Goal: Feedback & Contribution: Submit feedback/report problem

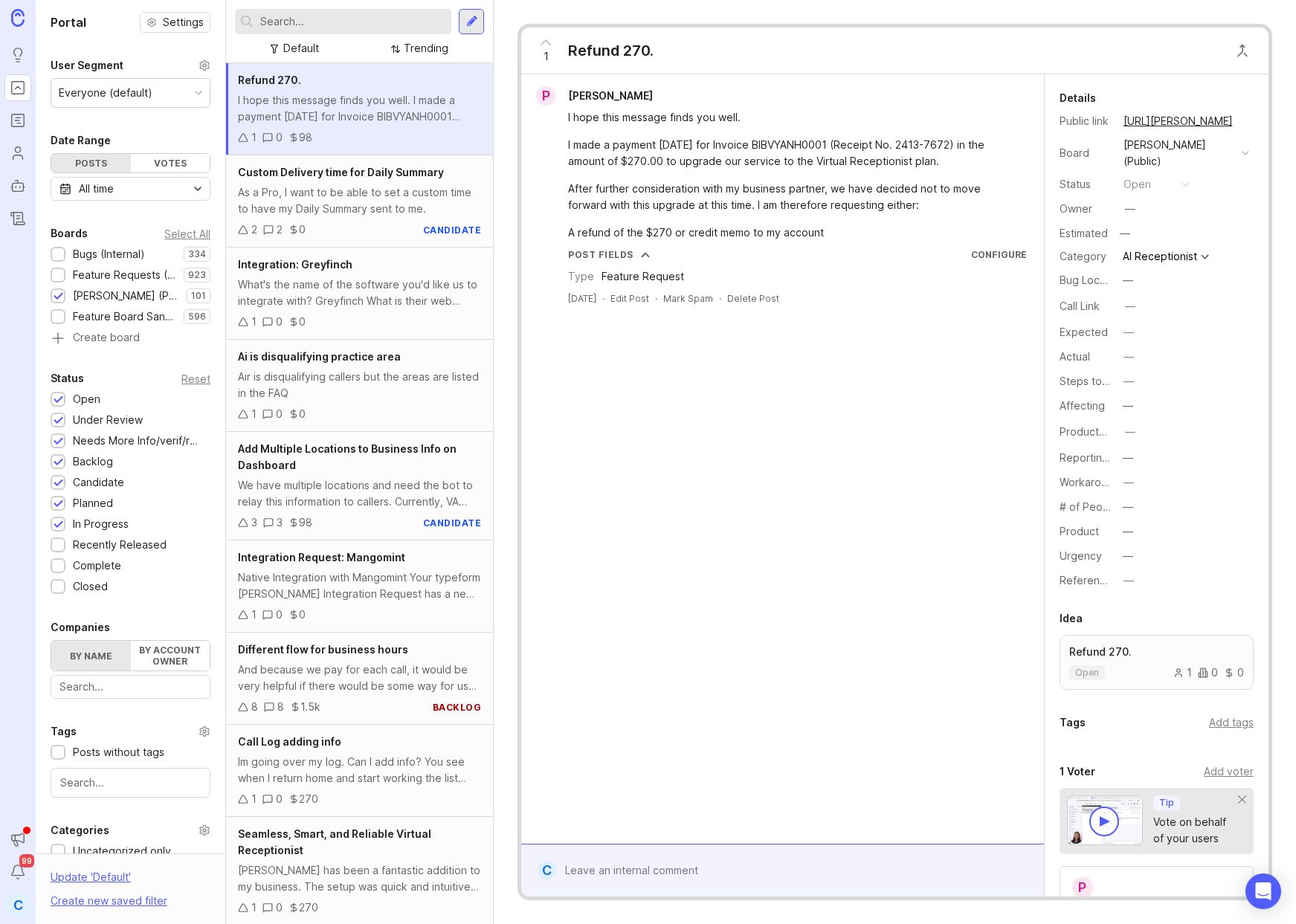
click at [370, 23] on input "text" at bounding box center [352, 21] width 185 height 16
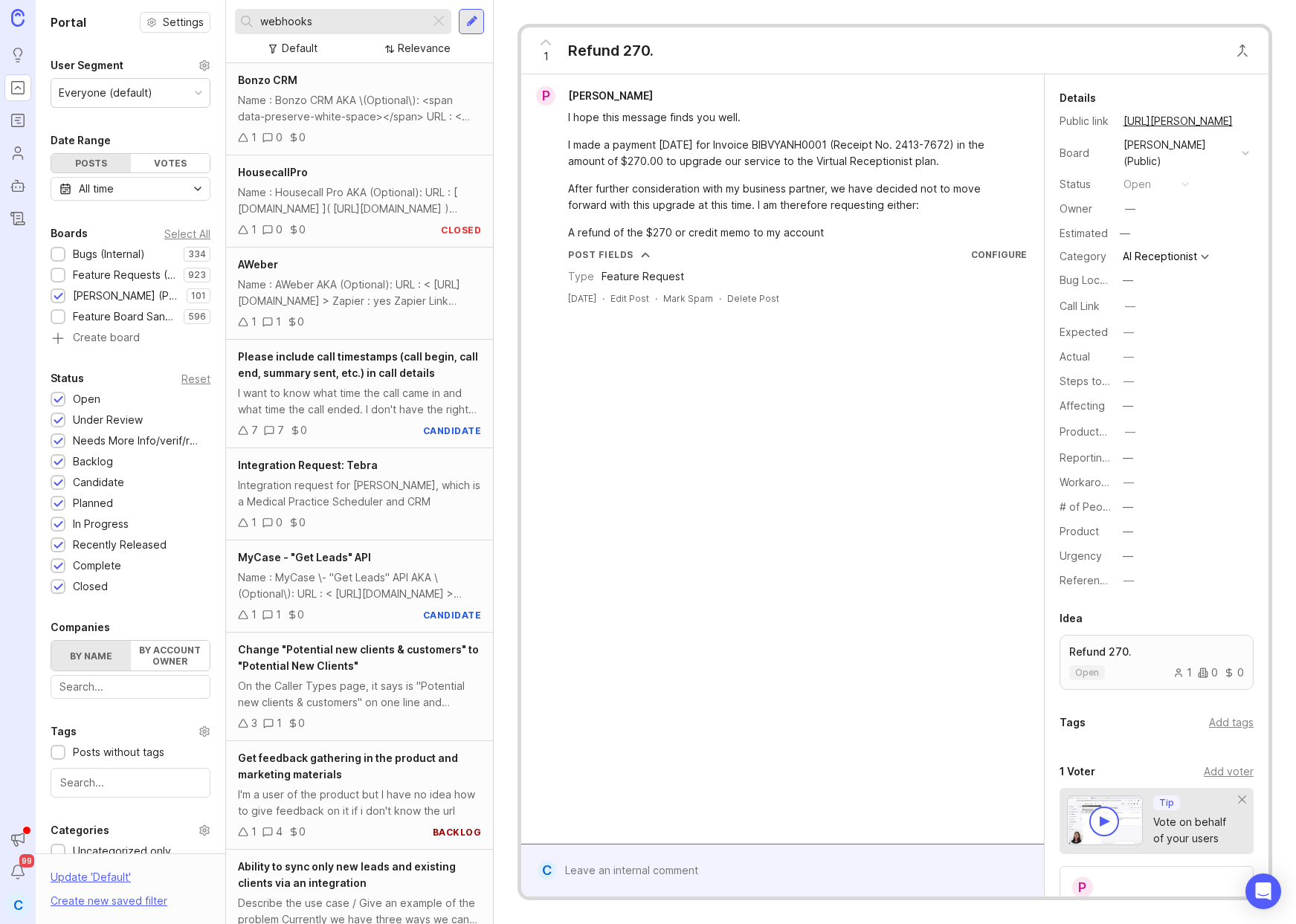
drag, startPoint x: 325, startPoint y: 23, endPoint x: 234, endPoint y: 22, distance: 91.0
click at [235, 22] on div "webhooks" at bounding box center [332, 21] width 195 height 25
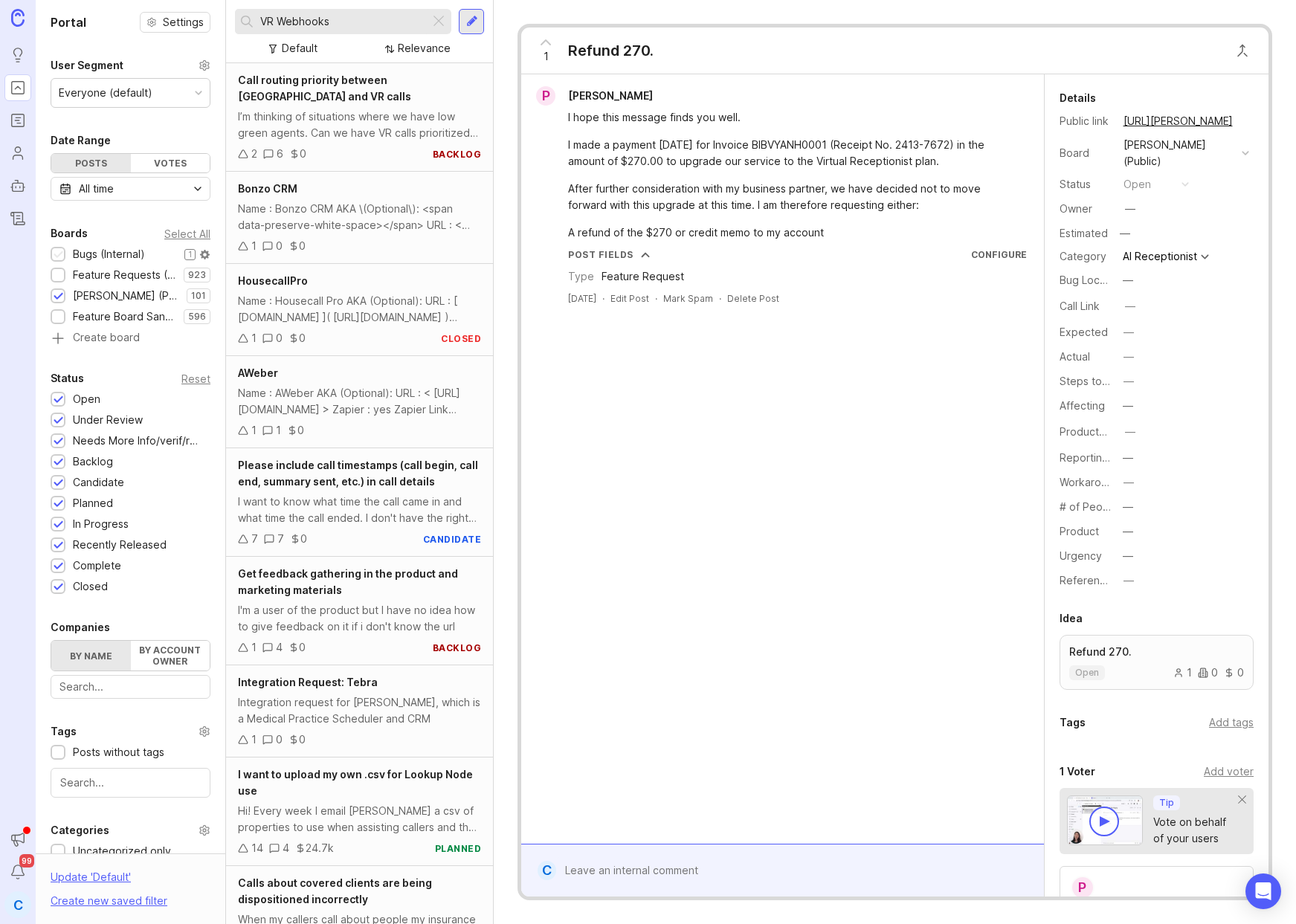
type input "VR Webhooks"
click at [59, 254] on div at bounding box center [59, 255] width 9 height 11
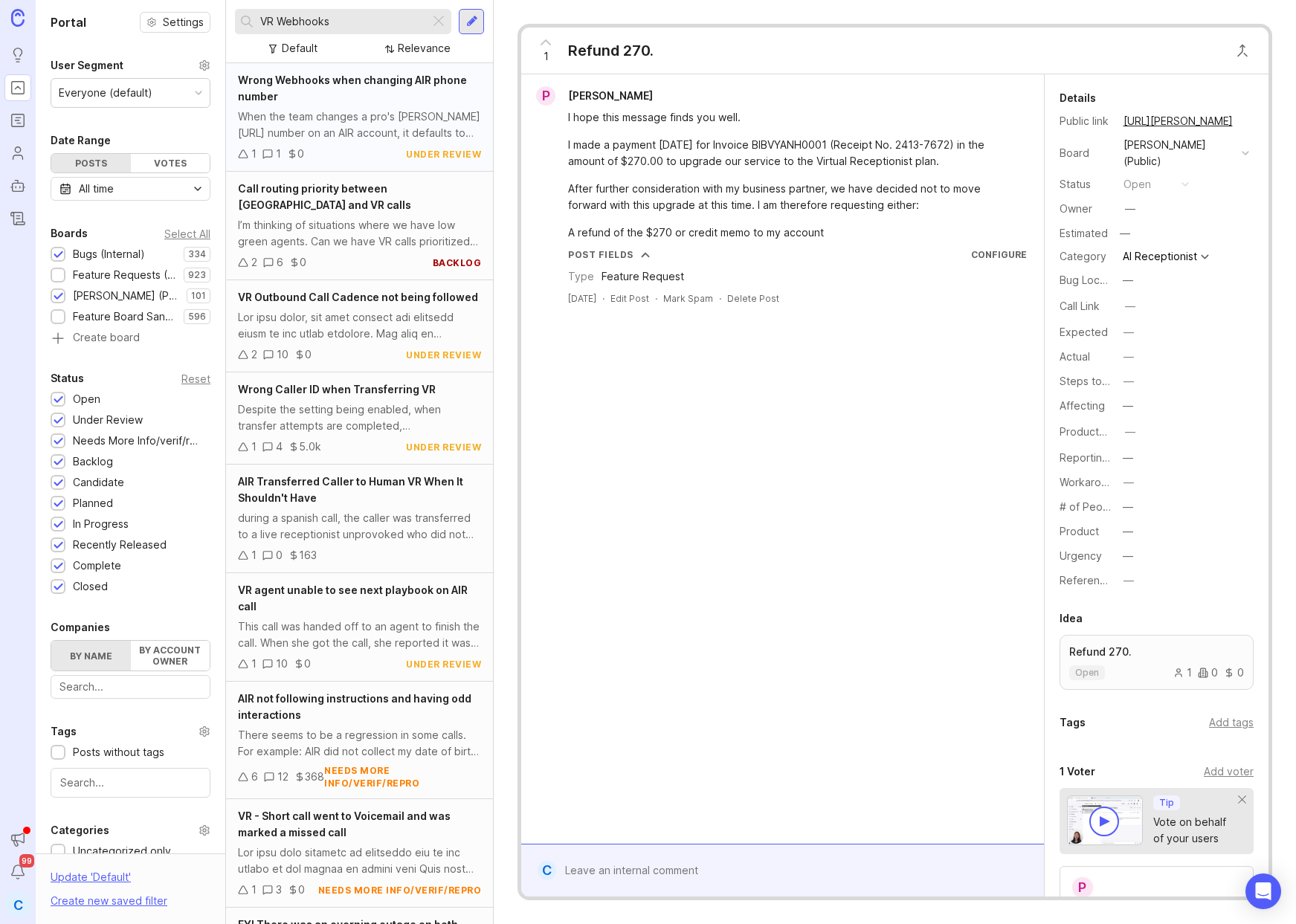
click at [348, 114] on div "When the team changes a pro's [PERSON_NAME][URL] number on an AIR account, it d…" at bounding box center [359, 125] width 243 height 33
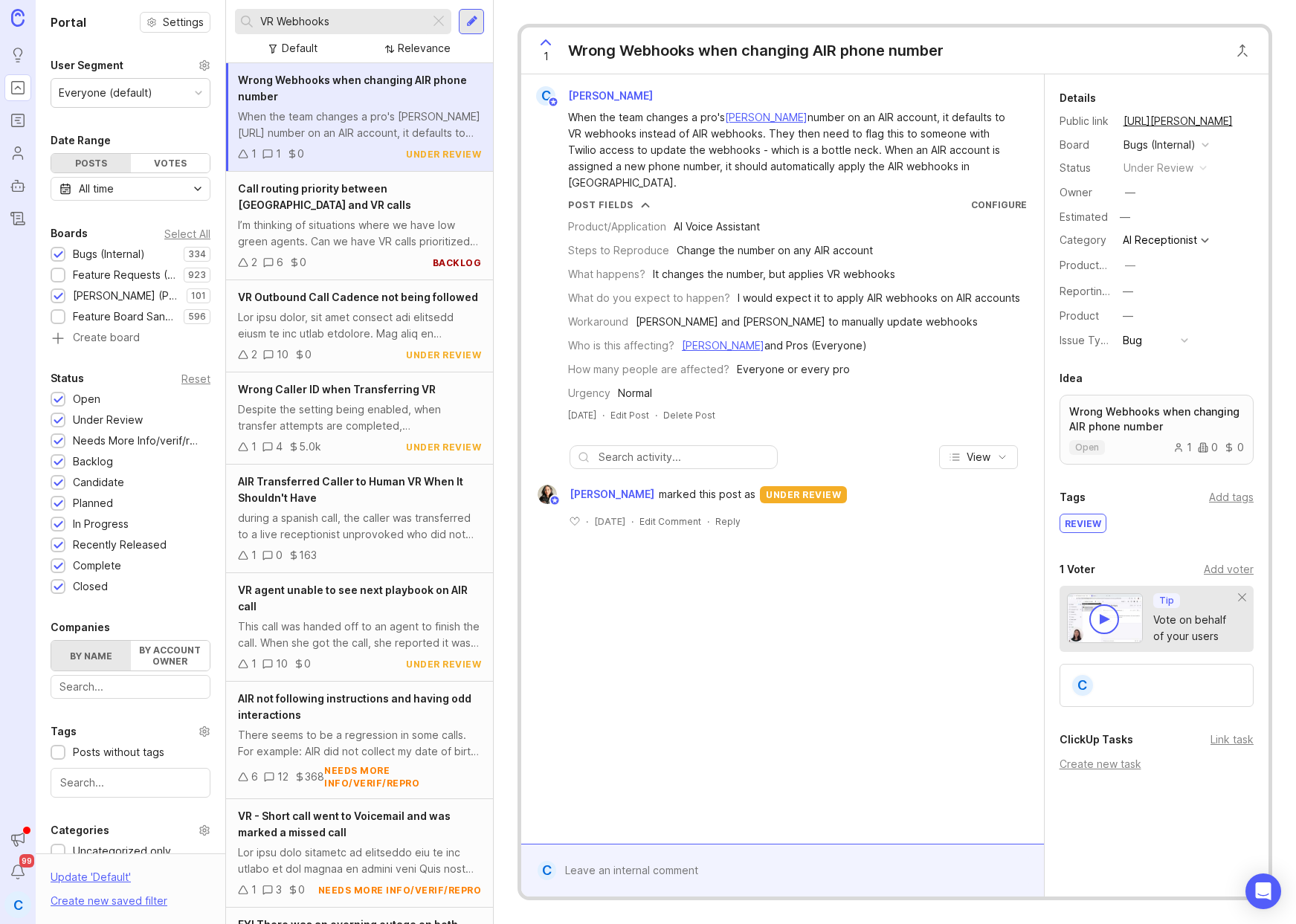
click at [623, 862] on div at bounding box center [793, 870] width 473 height 28
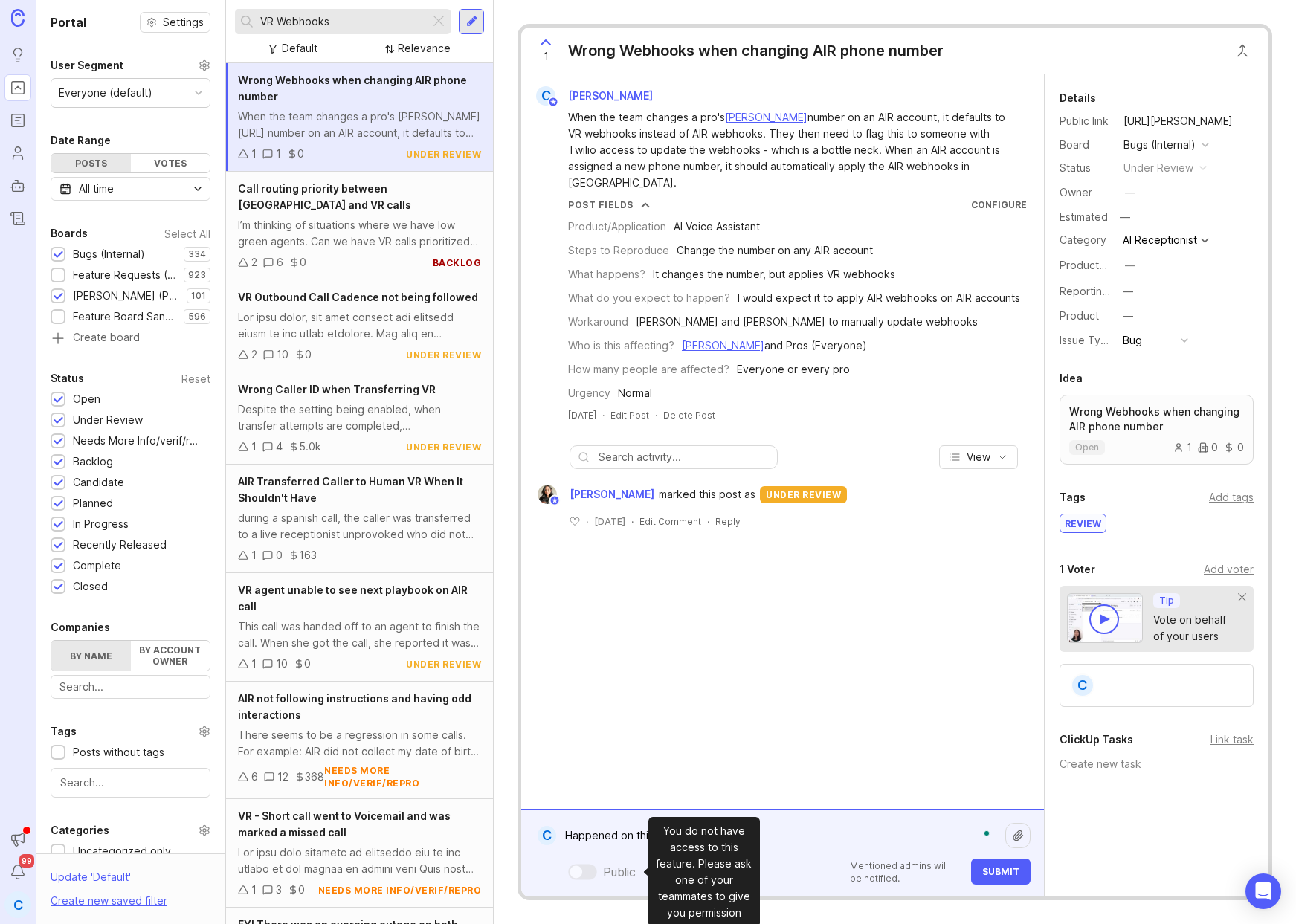
paste textarea "[URL][PERSON_NAME]"
type textarea "Happened on this account: [URL][PERSON_NAME]"
click at [1009, 866] on span "Submit" at bounding box center [1001, 872] width 37 height 11
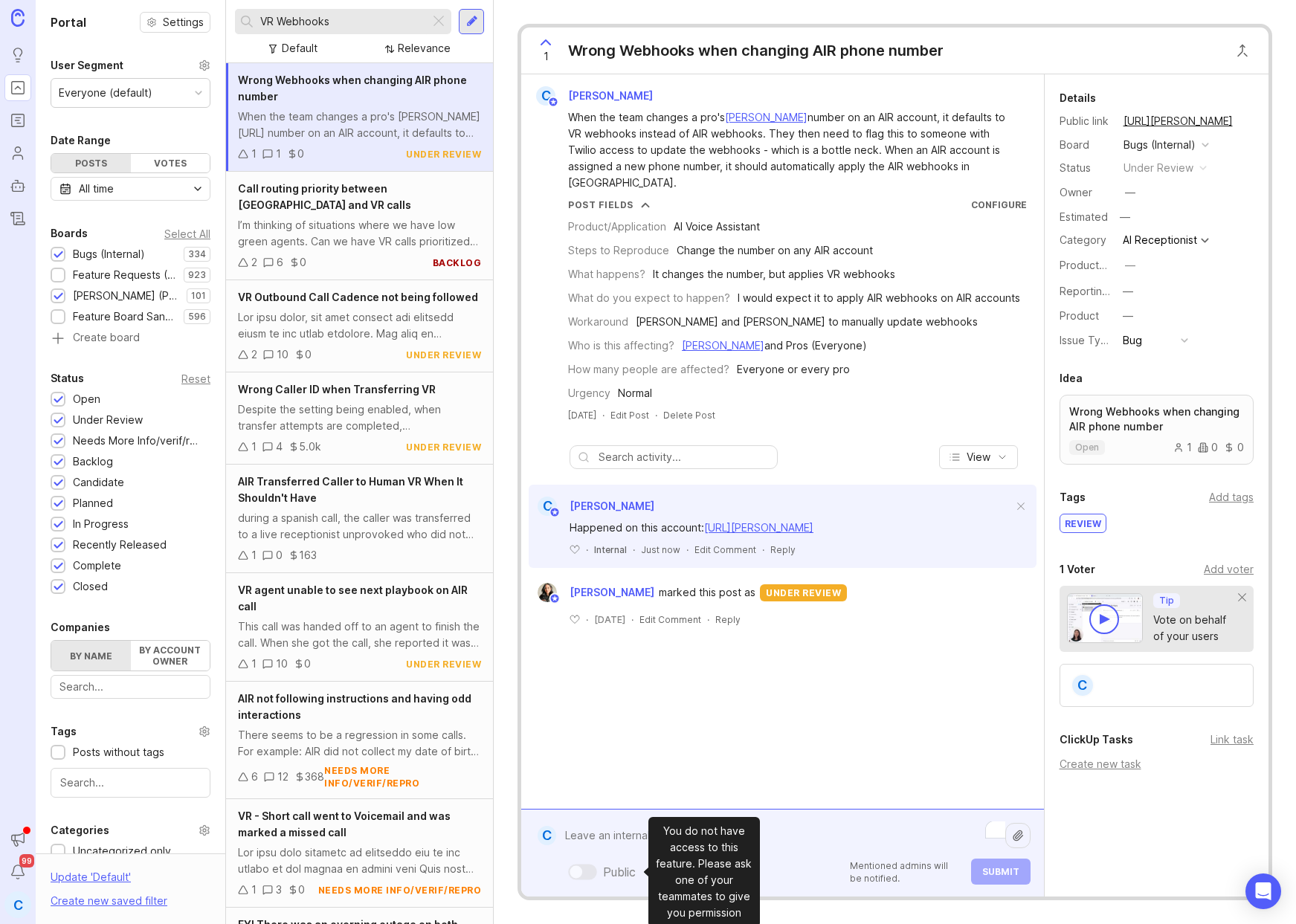
click at [631, 867] on div "Public Mentioned admins will be notified. Submit" at bounding box center [793, 853] width 473 height 63
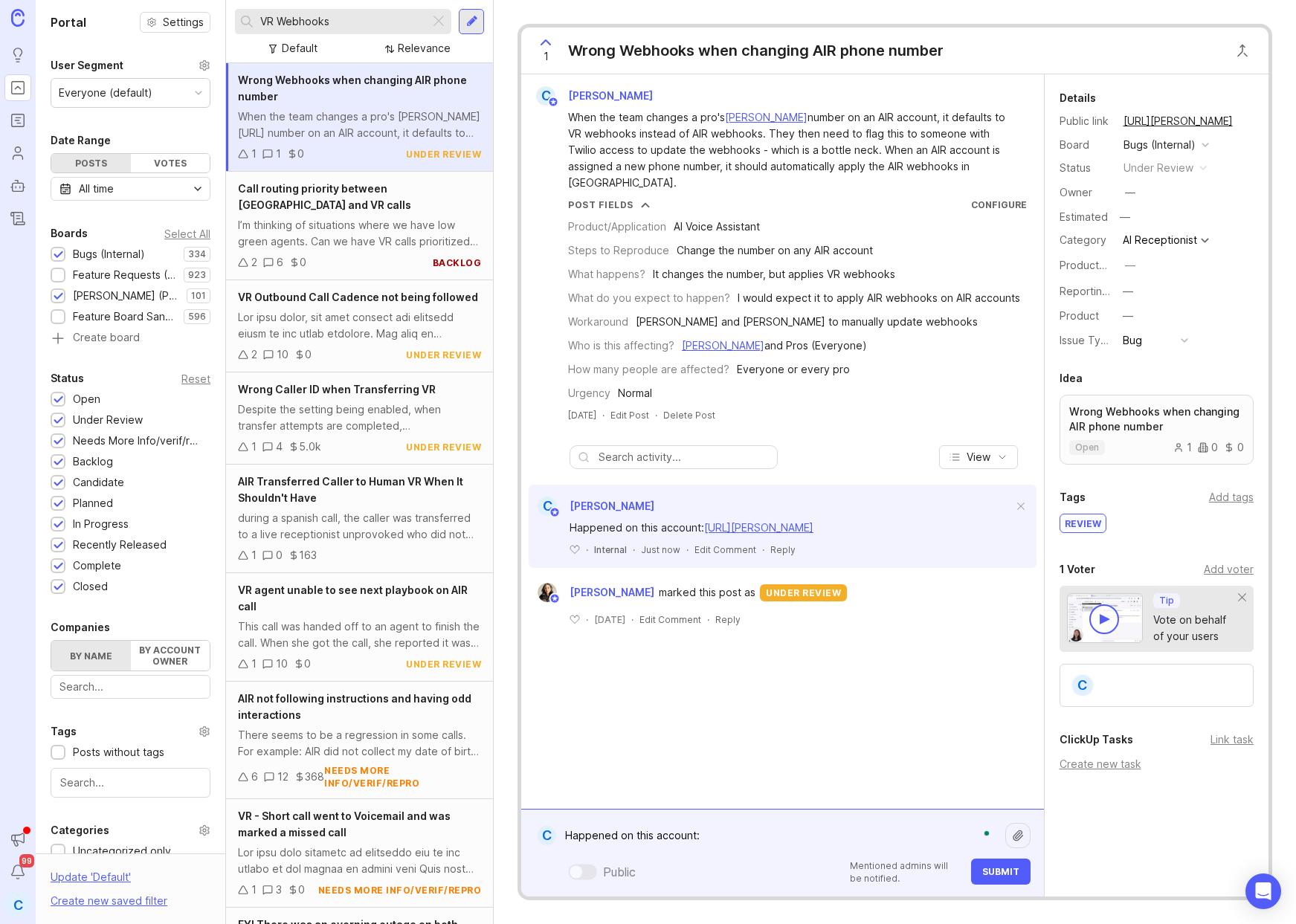
paste textarea "[URL][DOMAIN_NAME]"
drag, startPoint x: 831, startPoint y: 821, endPoint x: 700, endPoint y: 814, distance: 131.2
click at [700, 814] on textarea "Happened on this account: [URL][DOMAIN_NAME]" at bounding box center [780, 827] width 448 height 45
paste textarea "s://[URL][PERSON_NAME]"
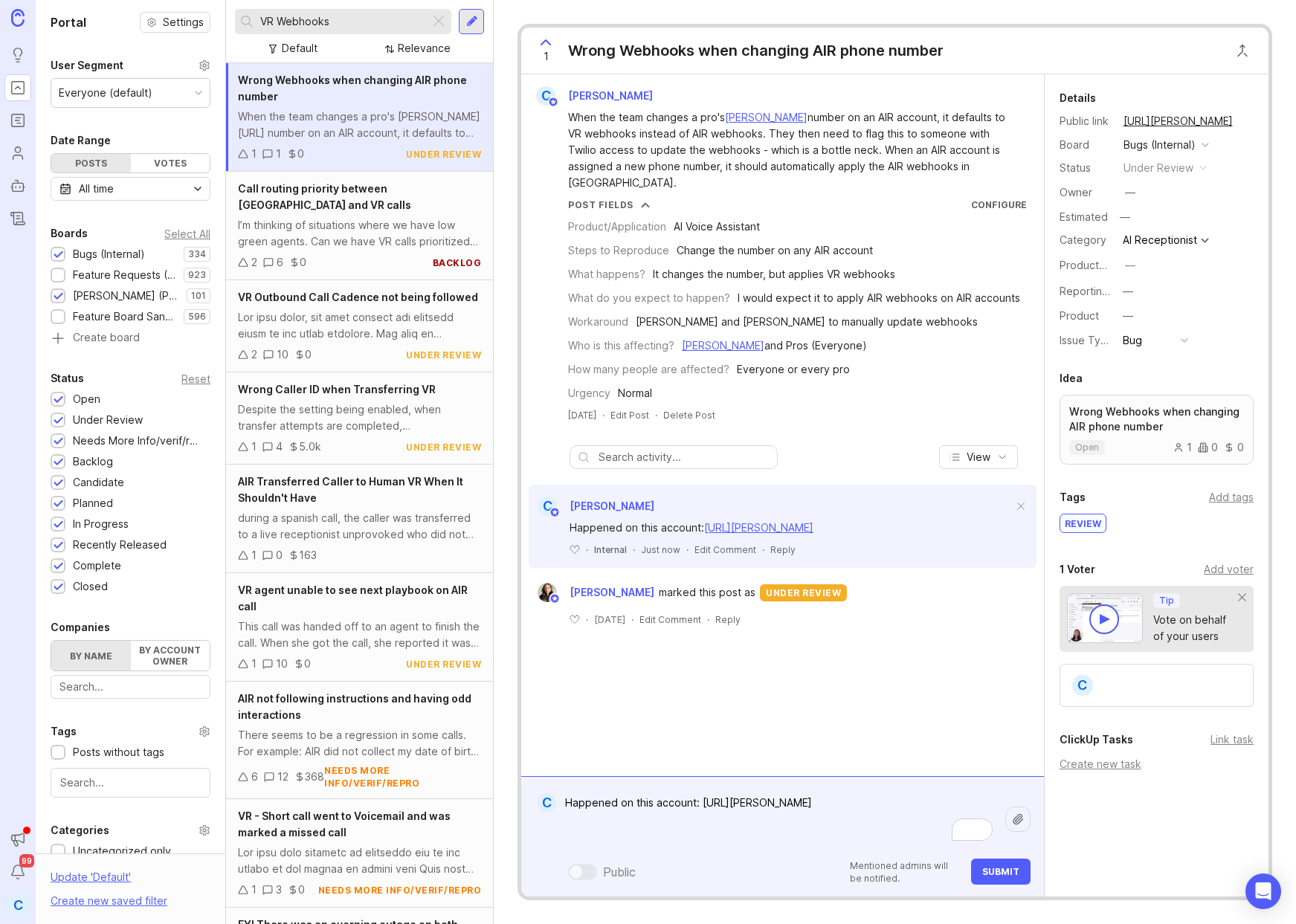
type textarea "Happened on this account: [URL][PERSON_NAME]"
click at [986, 860] on button "Submit" at bounding box center [1001, 871] width 59 height 26
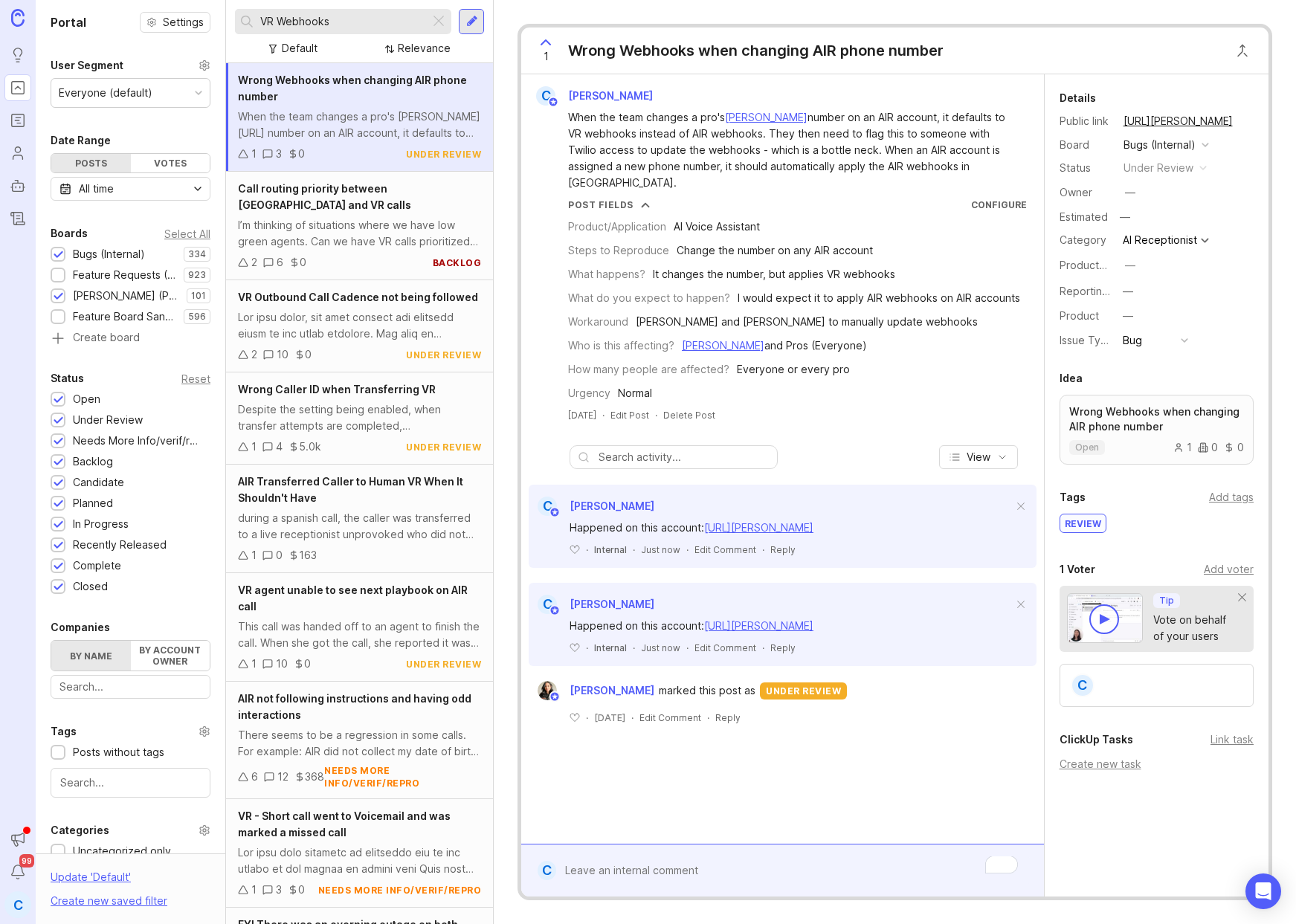
click at [687, 868] on div at bounding box center [793, 870] width 473 height 28
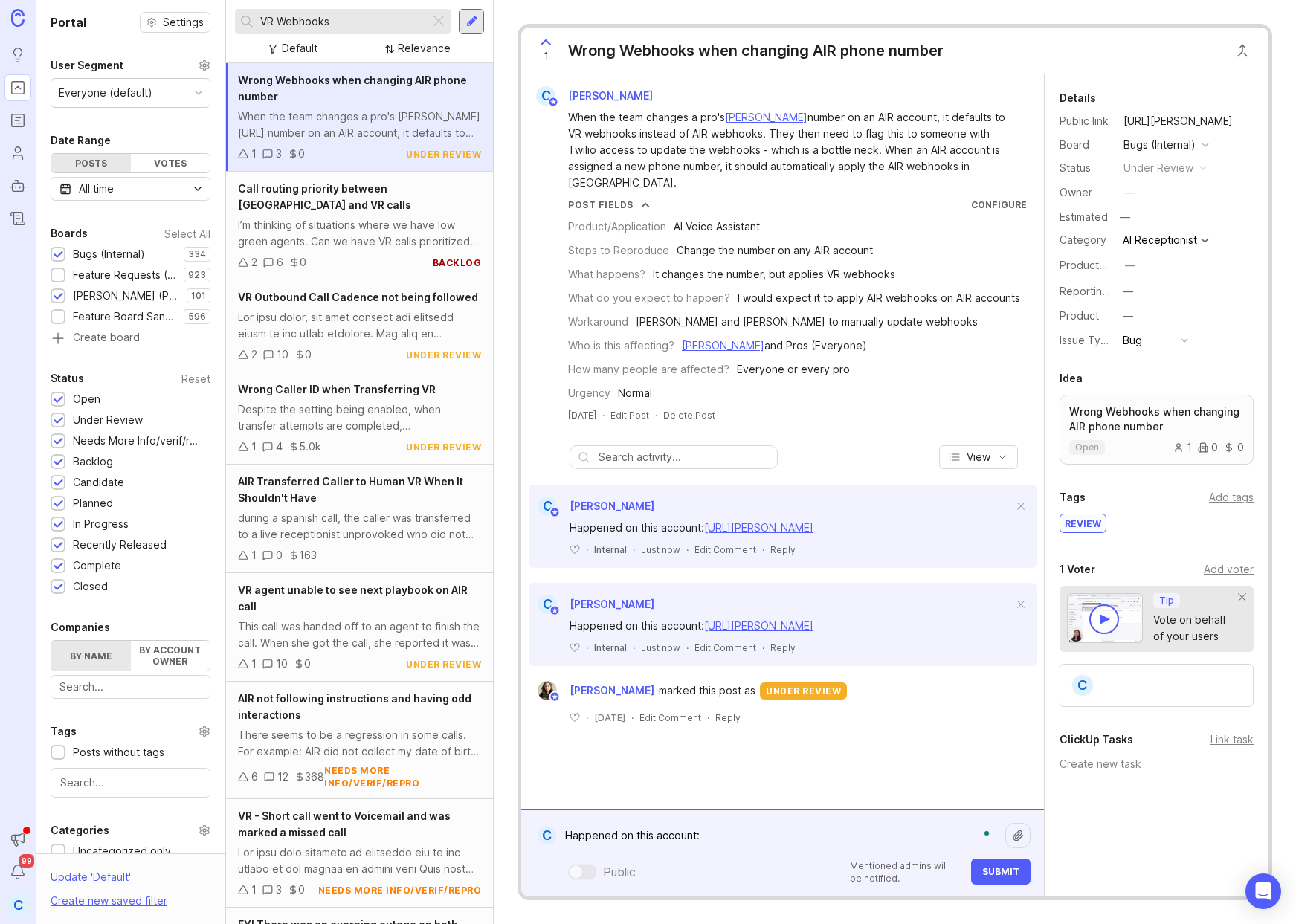
paste textarea "[URL][PERSON_NAME]"
type textarea "Happened on this account: [URL][PERSON_NAME]"
click at [1000, 869] on span "Submit" at bounding box center [1001, 872] width 37 height 11
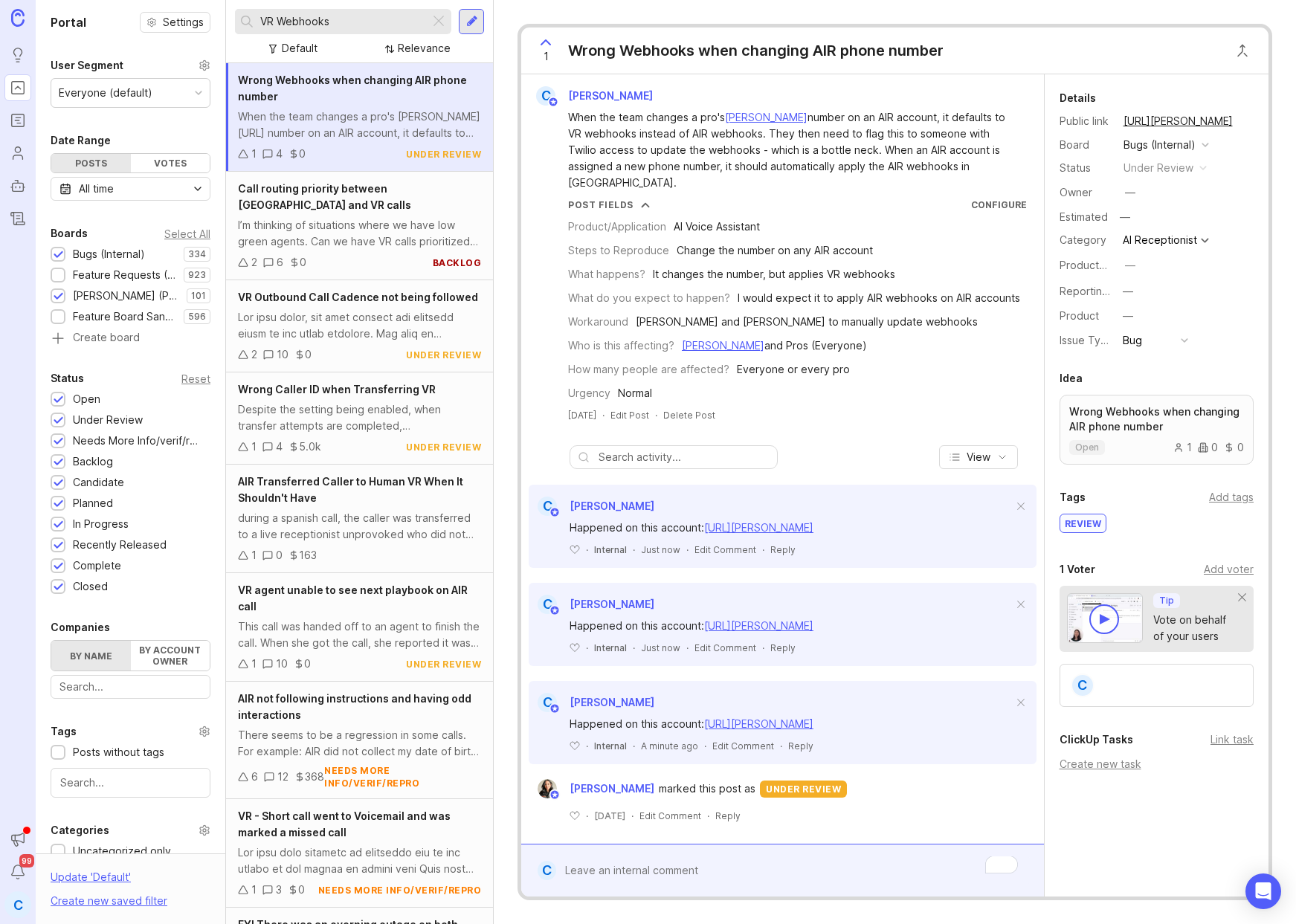
click at [680, 865] on div at bounding box center [793, 870] width 473 height 28
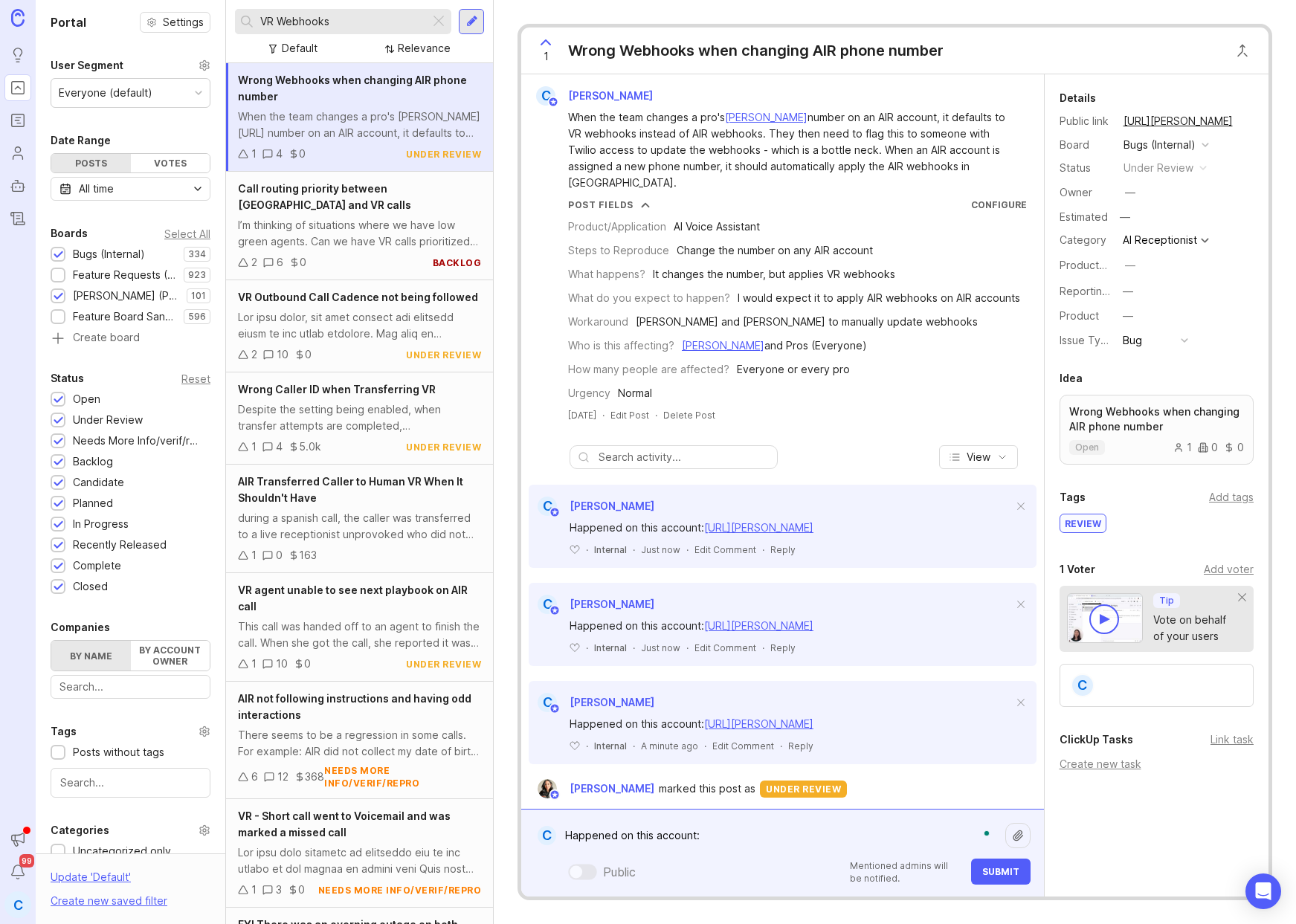
paste textarea "[URL][PERSON_NAME]"
type textarea "Happened on this account: [URL][PERSON_NAME]"
click at [994, 876] on span "Submit" at bounding box center [1001, 872] width 37 height 11
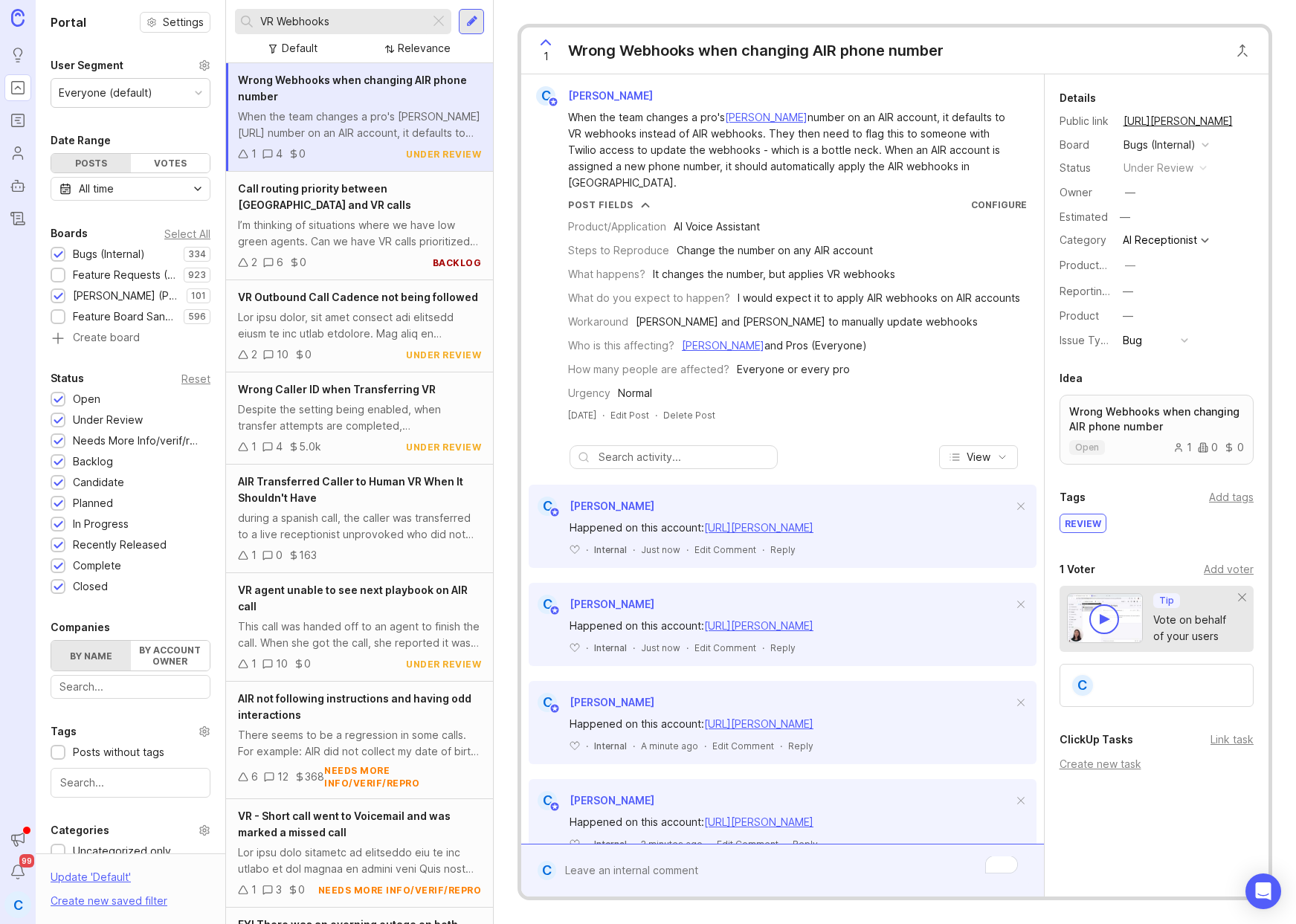
click at [780, 872] on div at bounding box center [793, 870] width 473 height 28
paste textarea "[URL][PERSON_NAME]"
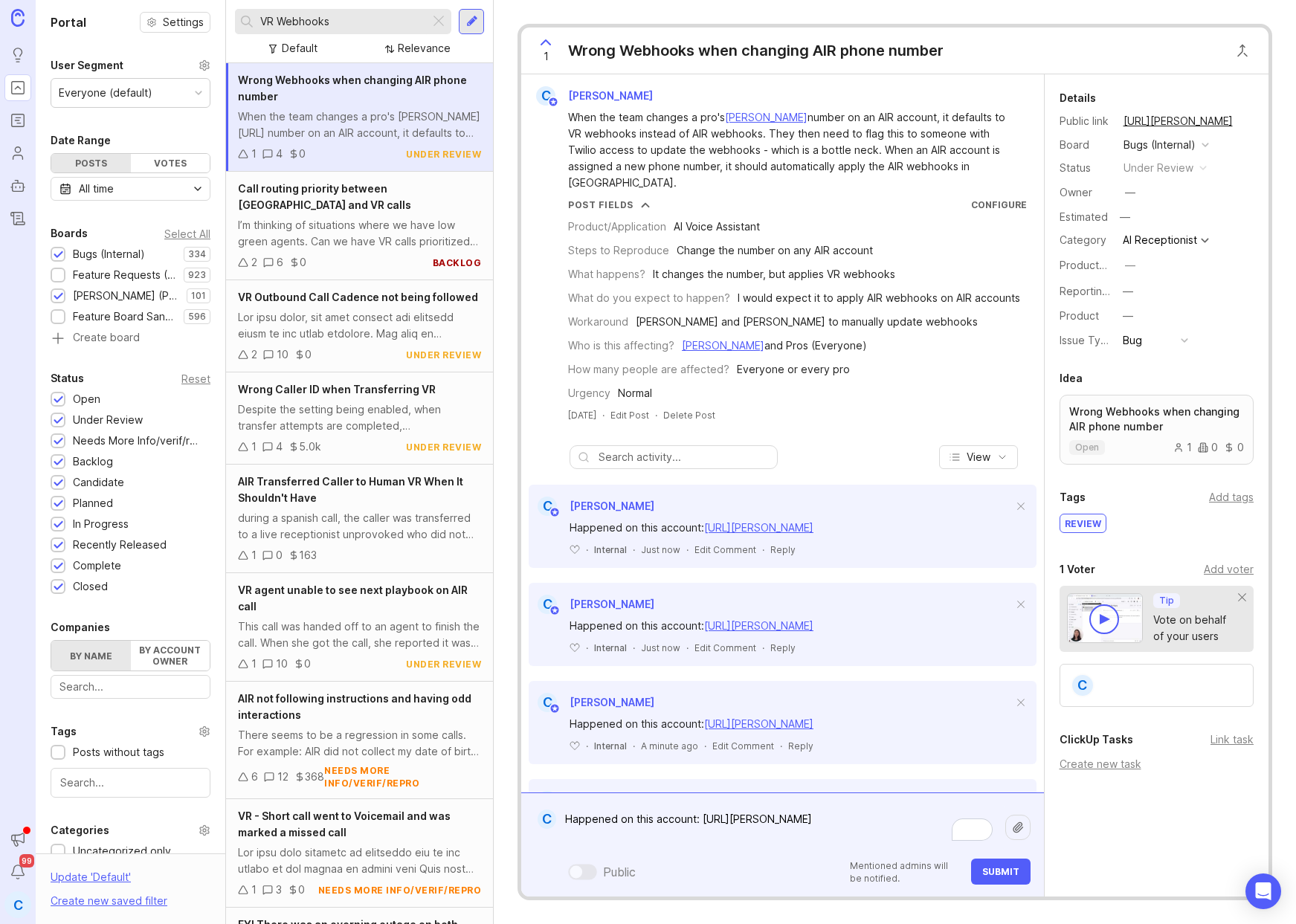
type textarea "Happened on this account: [URL][PERSON_NAME]"
click at [1004, 872] on span "Submit" at bounding box center [1001, 872] width 37 height 11
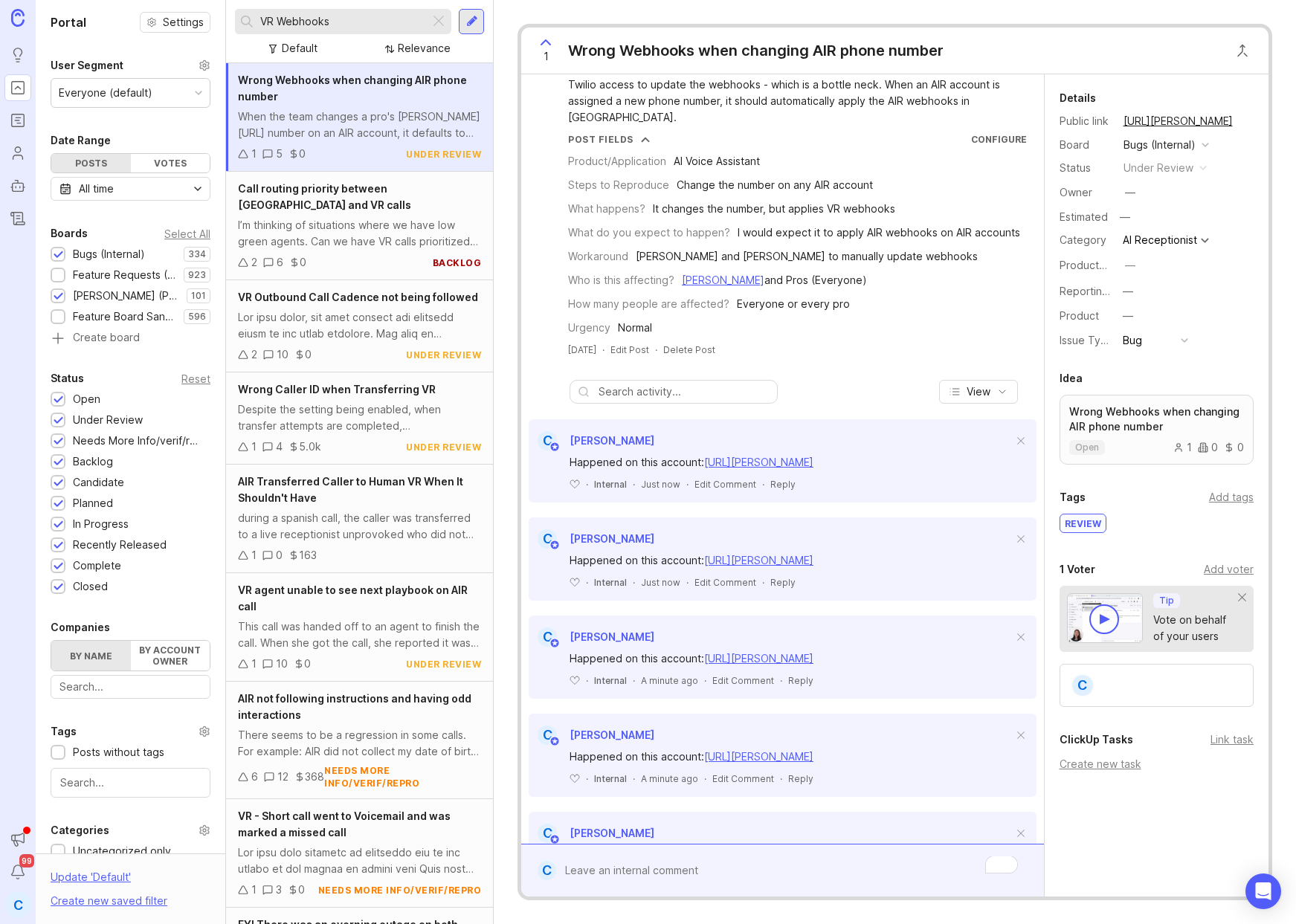
scroll to position [182, 0]
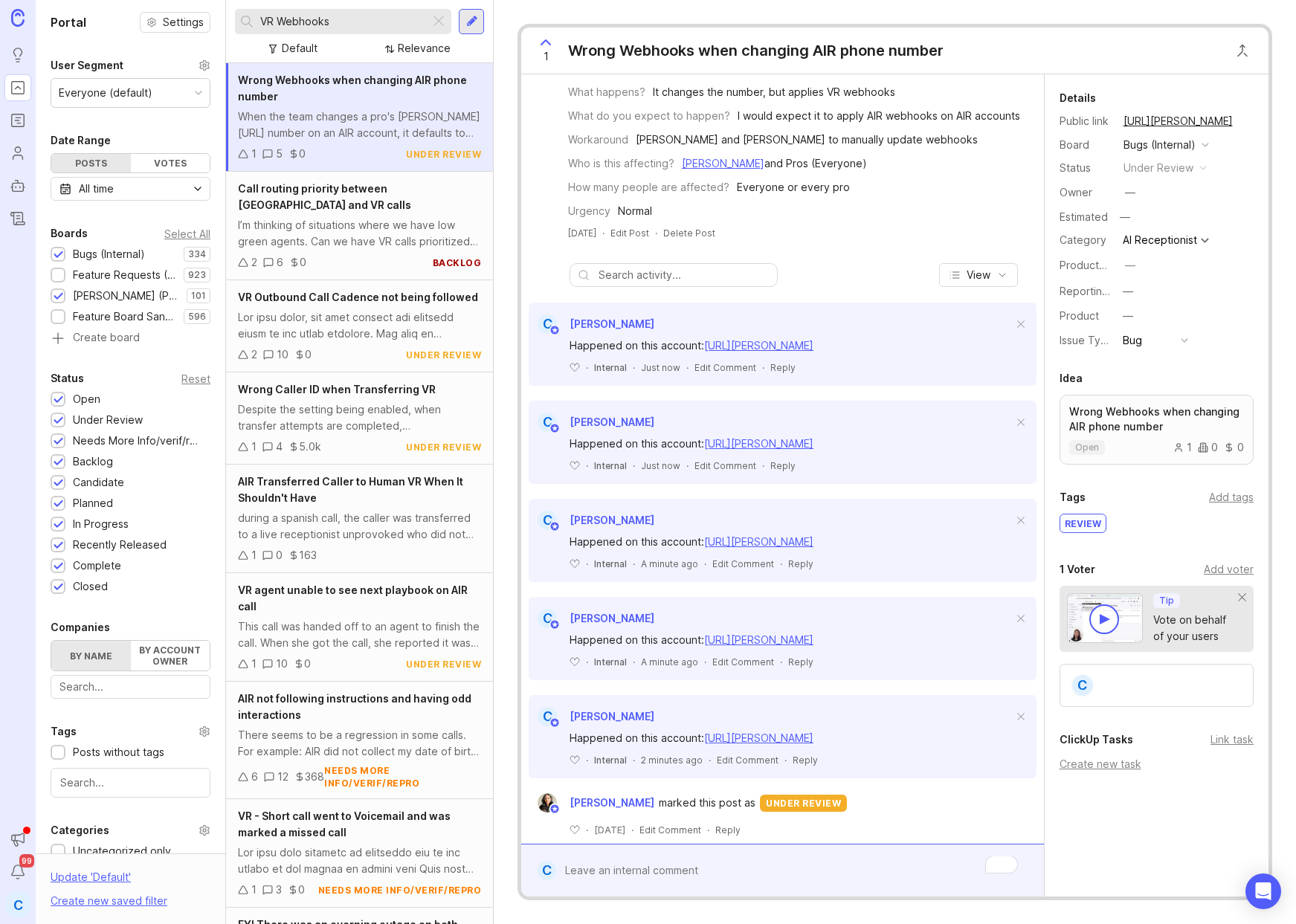
click at [709, 858] on div at bounding box center [793, 870] width 473 height 28
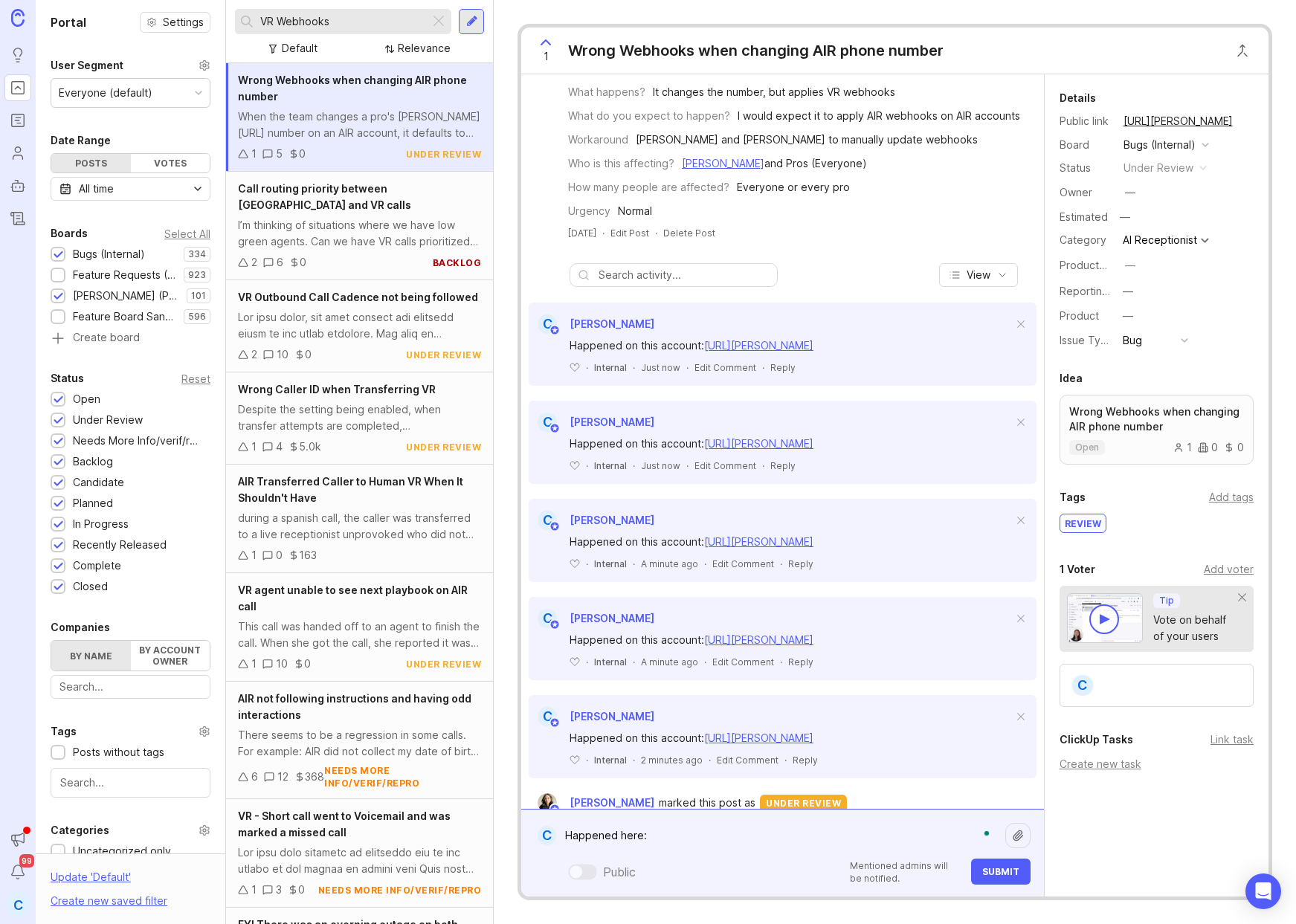
paste textarea "[URL][PERSON_NAME]"
type textarea "Happened here: [URL][PERSON_NAME]"
click at [995, 871] on span "Submit" at bounding box center [1001, 872] width 37 height 11
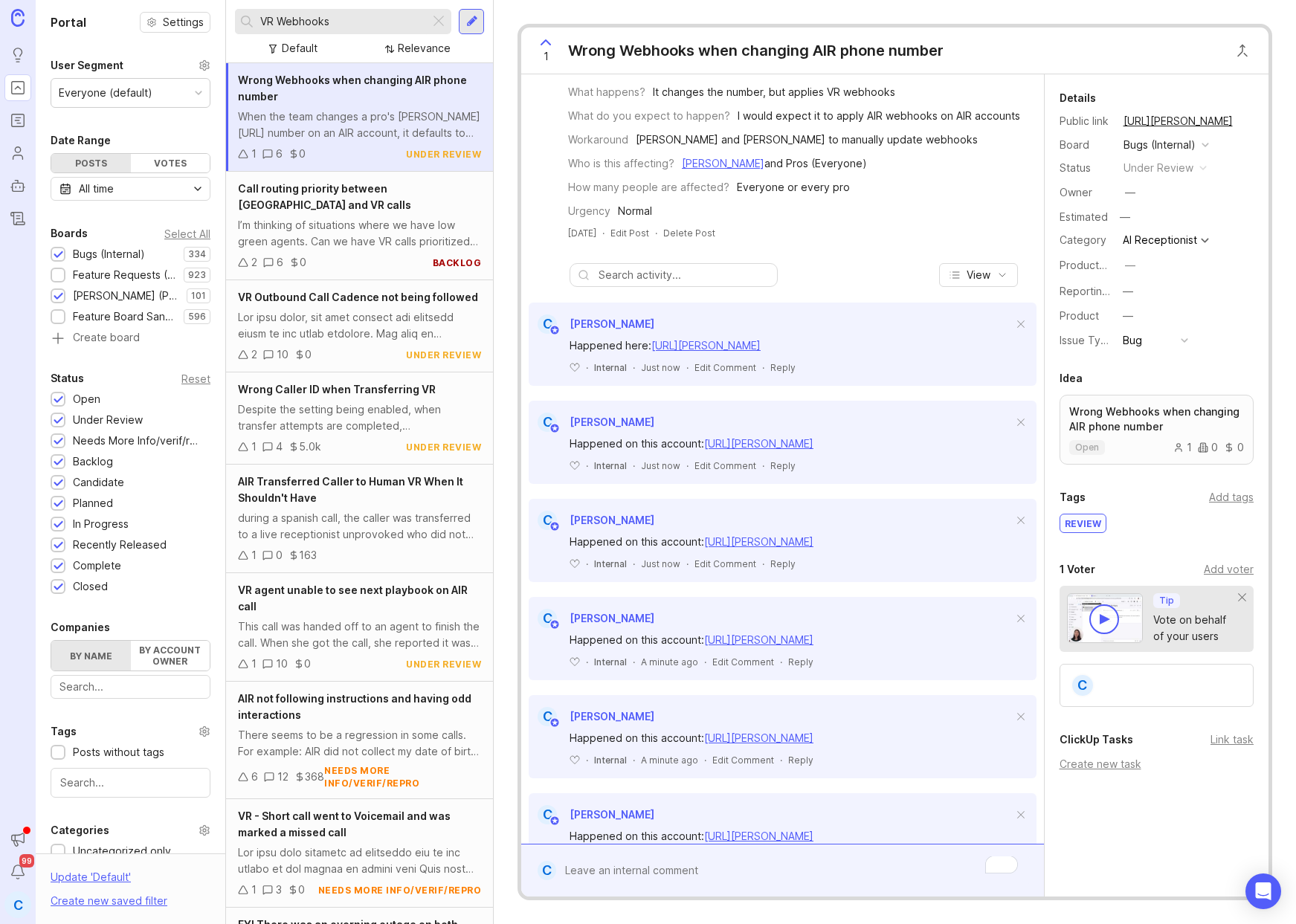
scroll to position [280, 0]
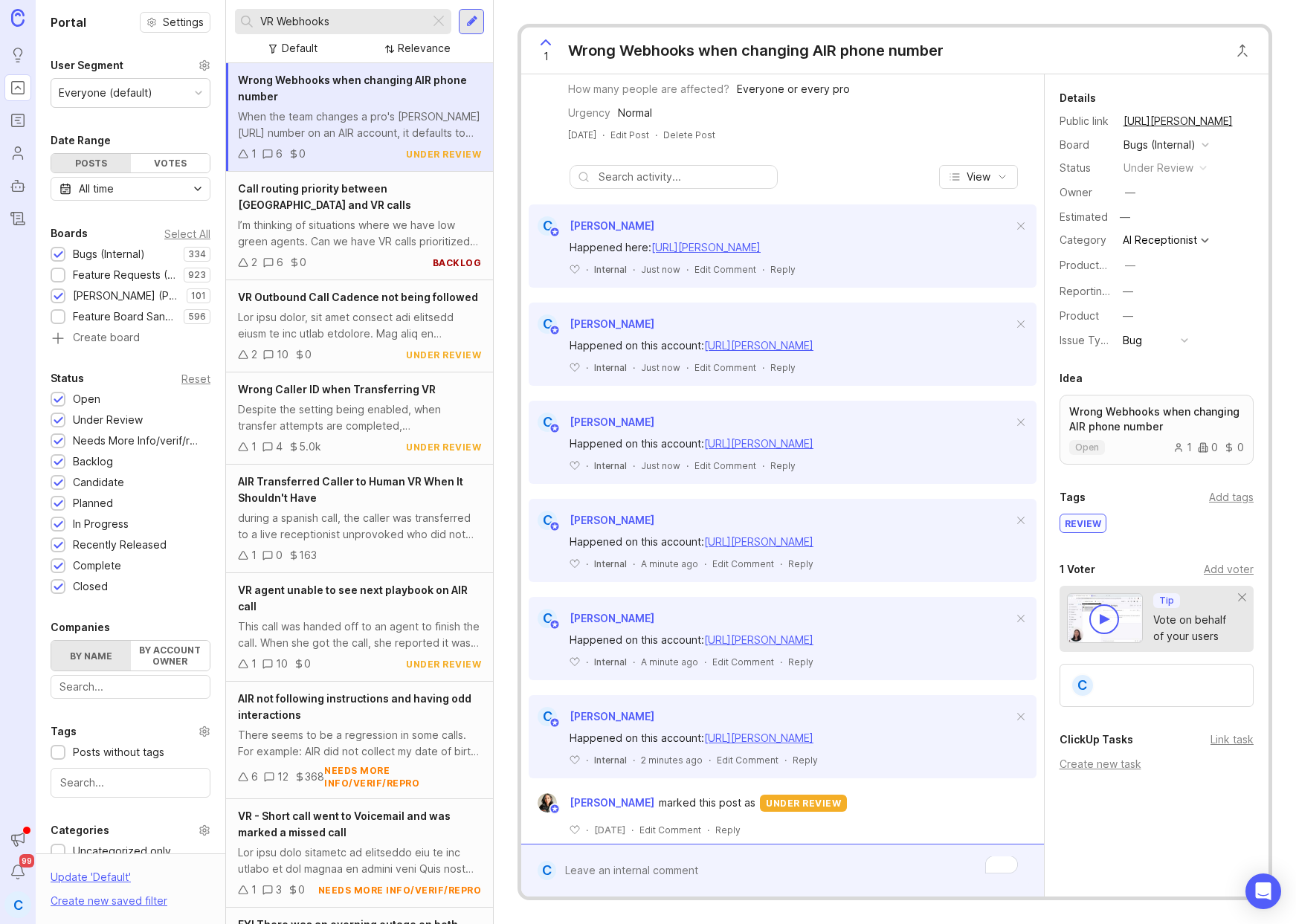
click at [667, 868] on div at bounding box center [793, 870] width 473 height 28
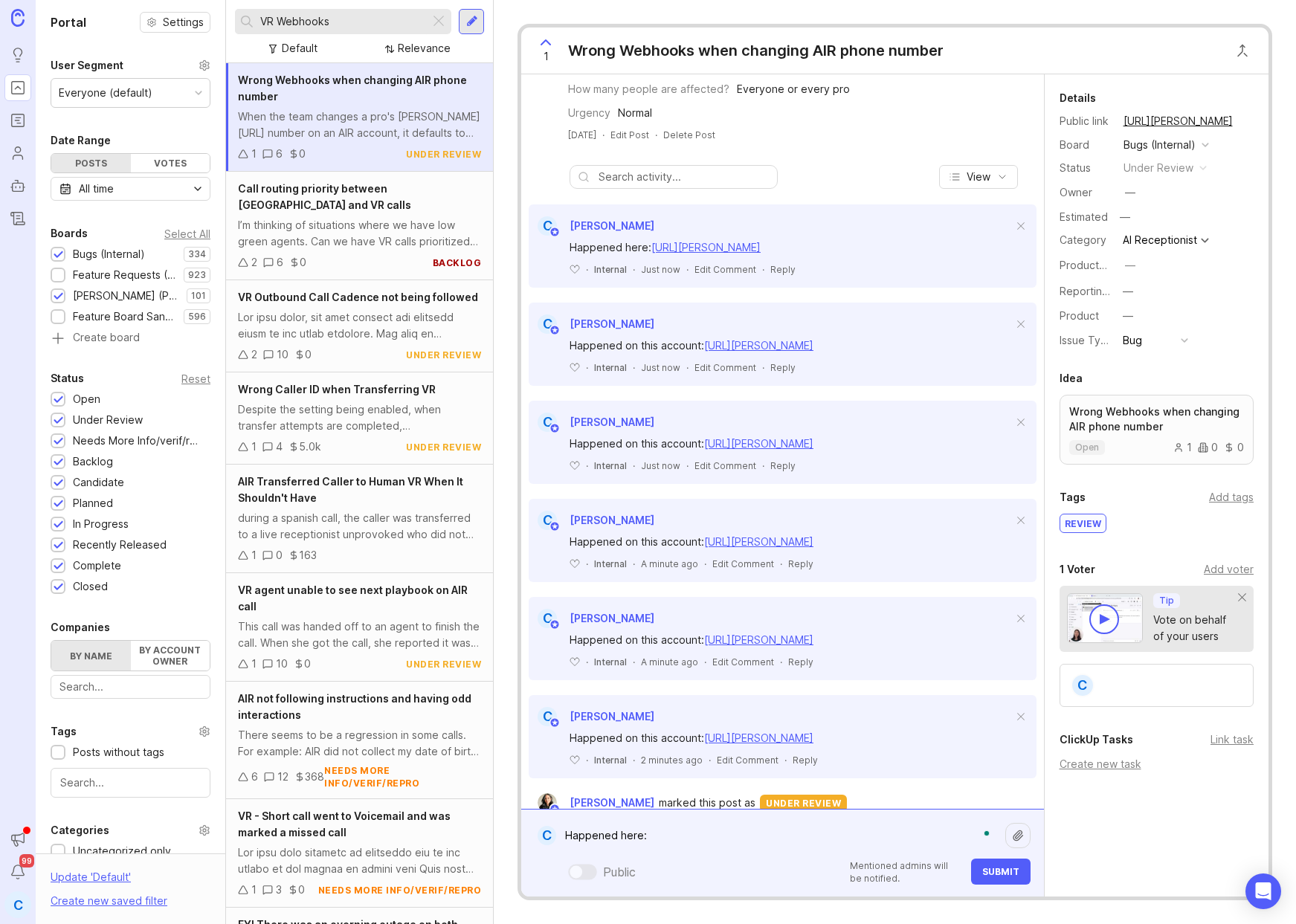
paste textarea "[URL][PERSON_NAME]"
type textarea "Happened here: [URL][PERSON_NAME]"
click at [989, 872] on span "Submit" at bounding box center [1001, 872] width 37 height 11
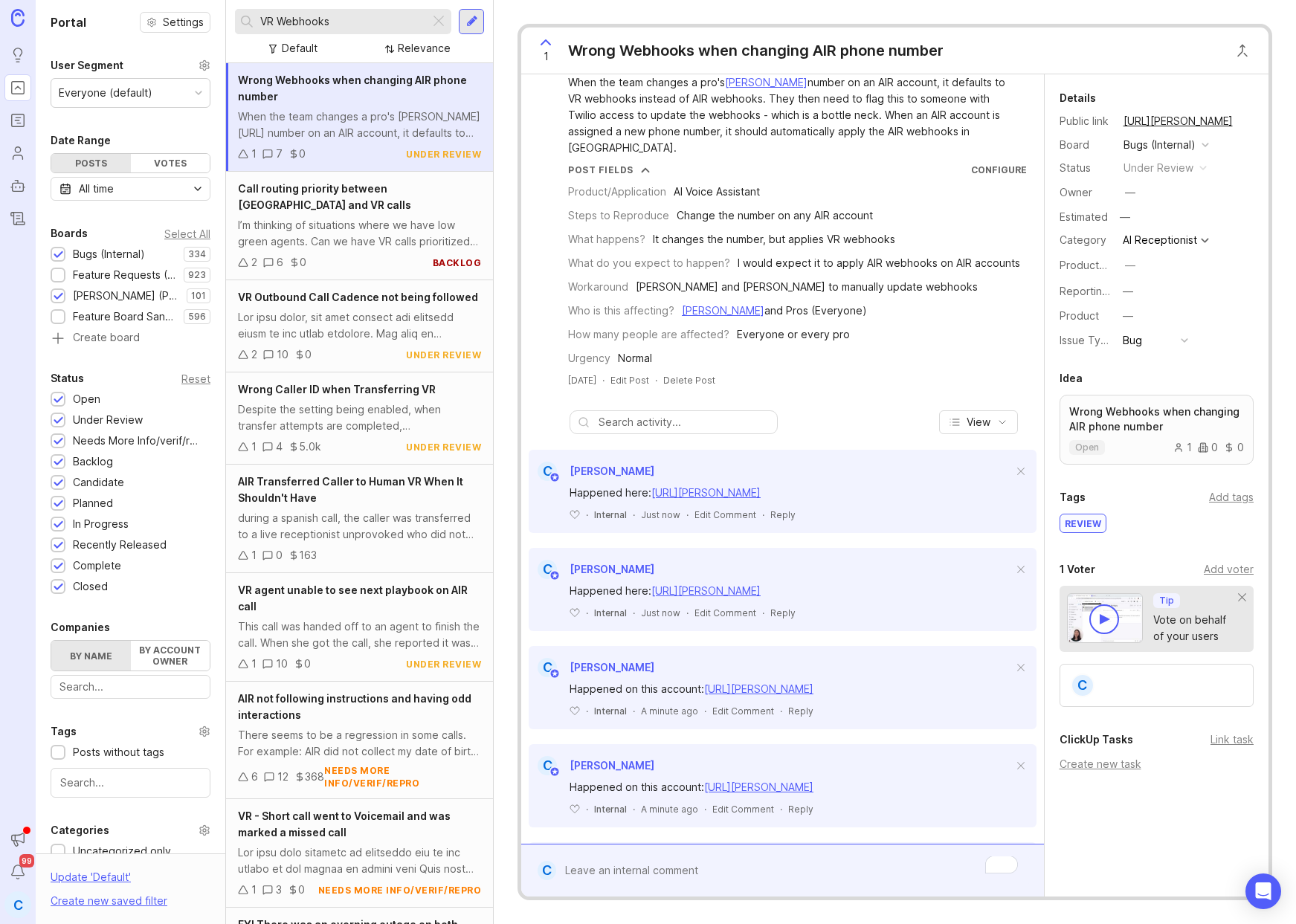
scroll to position [0, 0]
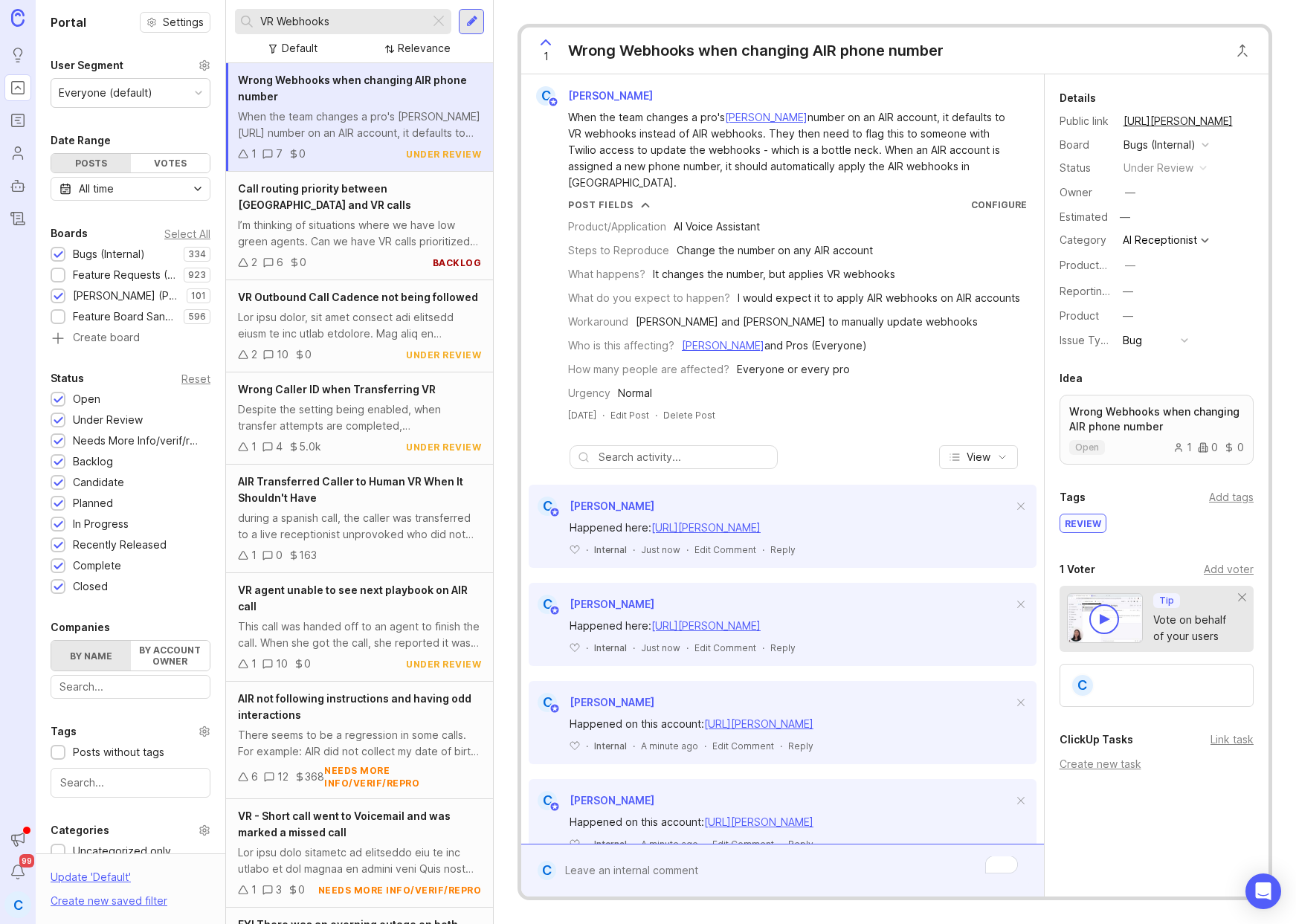
click at [821, 167] on div "When the team changes a pro's [PERSON_NAME][URL] number on an AIR account, it d…" at bounding box center [791, 150] width 446 height 82
click at [616, 219] on div "Product/Application AI Voice Assistant Steps to Reproduce Change the number on …" at bounding box center [797, 306] width 459 height 191
